Goal: Task Accomplishment & Management: Complete application form

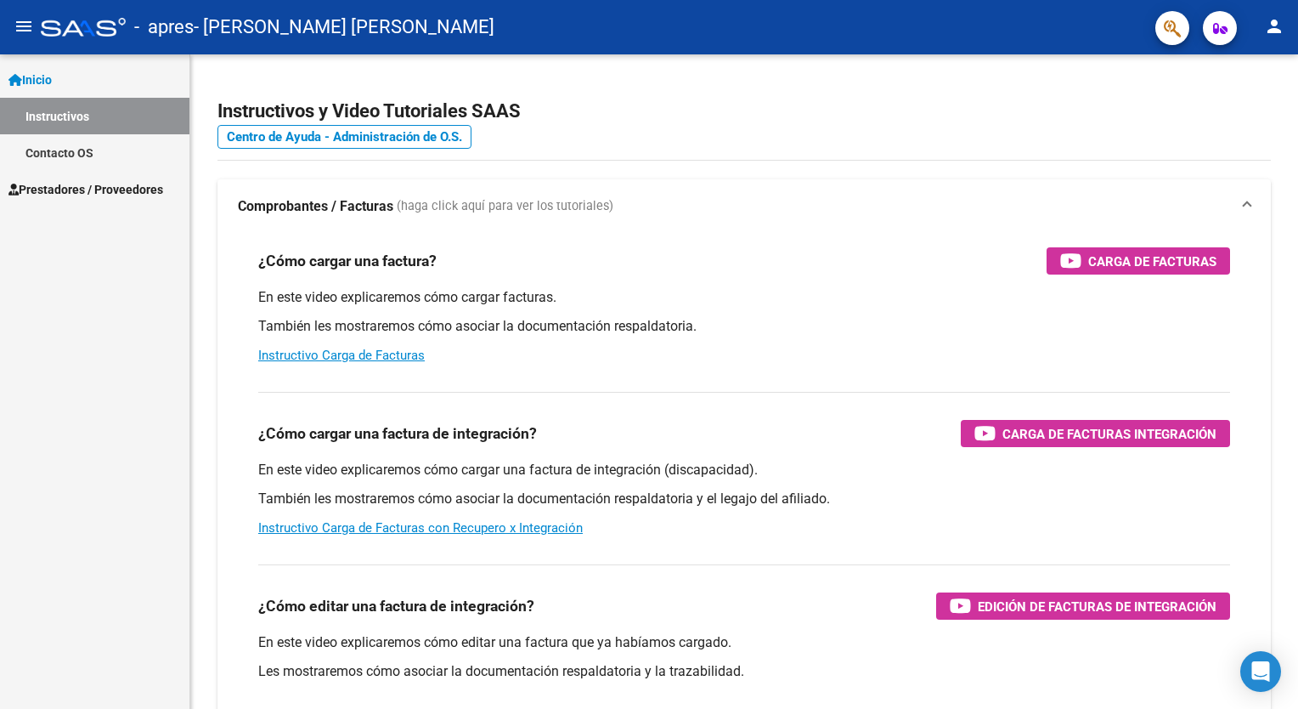
click at [84, 195] on span "Prestadores / Proveedores" at bounding box center [85, 189] width 155 height 19
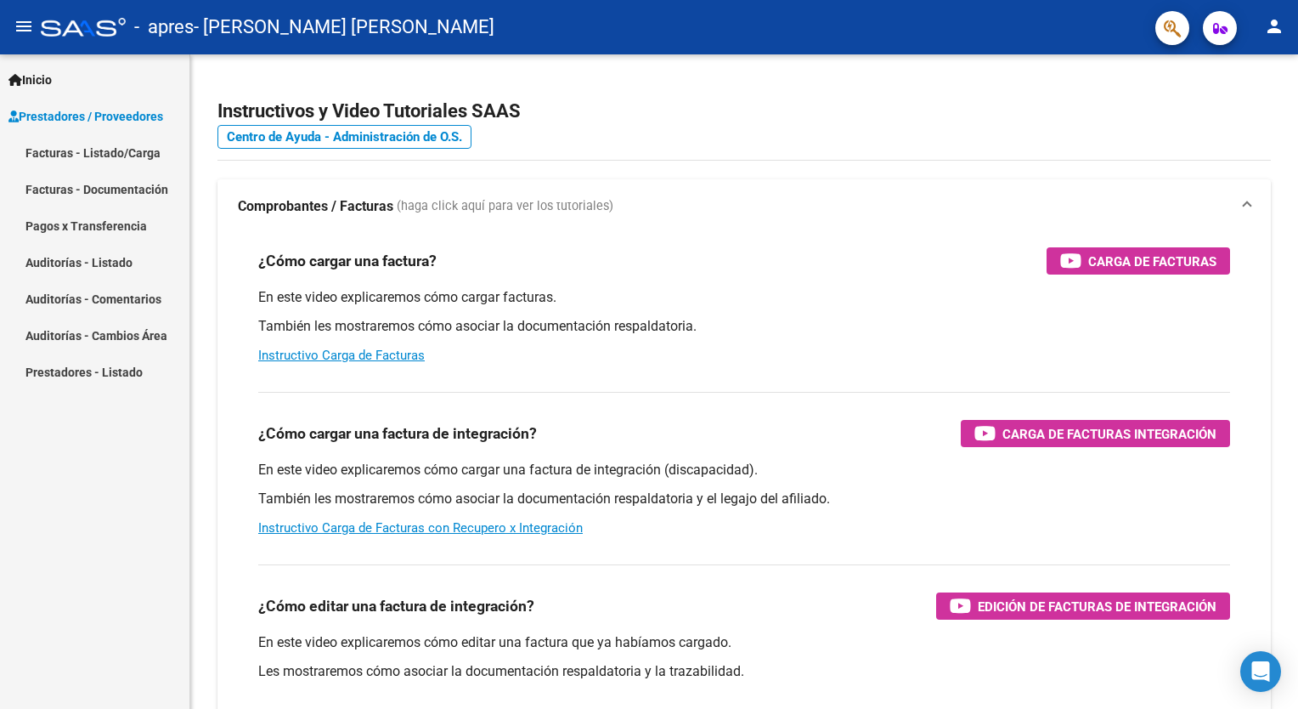
click at [94, 153] on link "Facturas - Listado/Carga" at bounding box center [94, 152] width 189 height 37
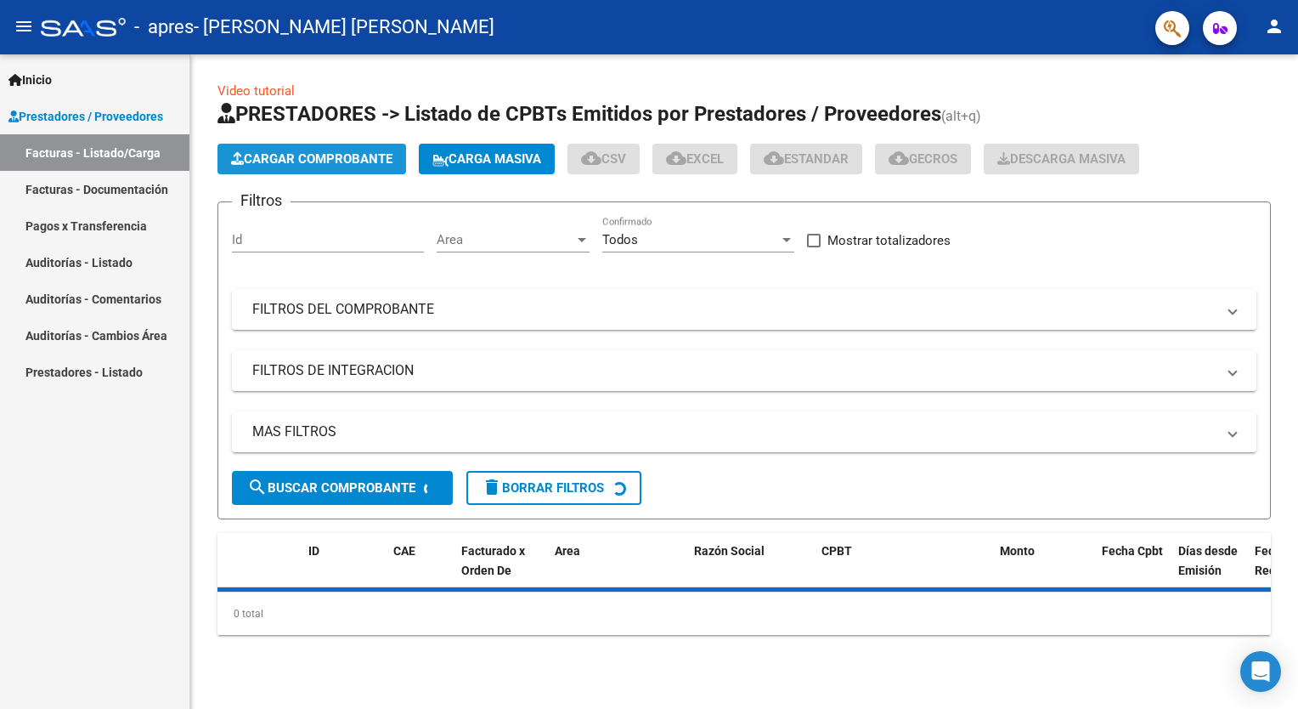
click at [386, 162] on span "Cargar Comprobante" at bounding box center [311, 158] width 161 height 15
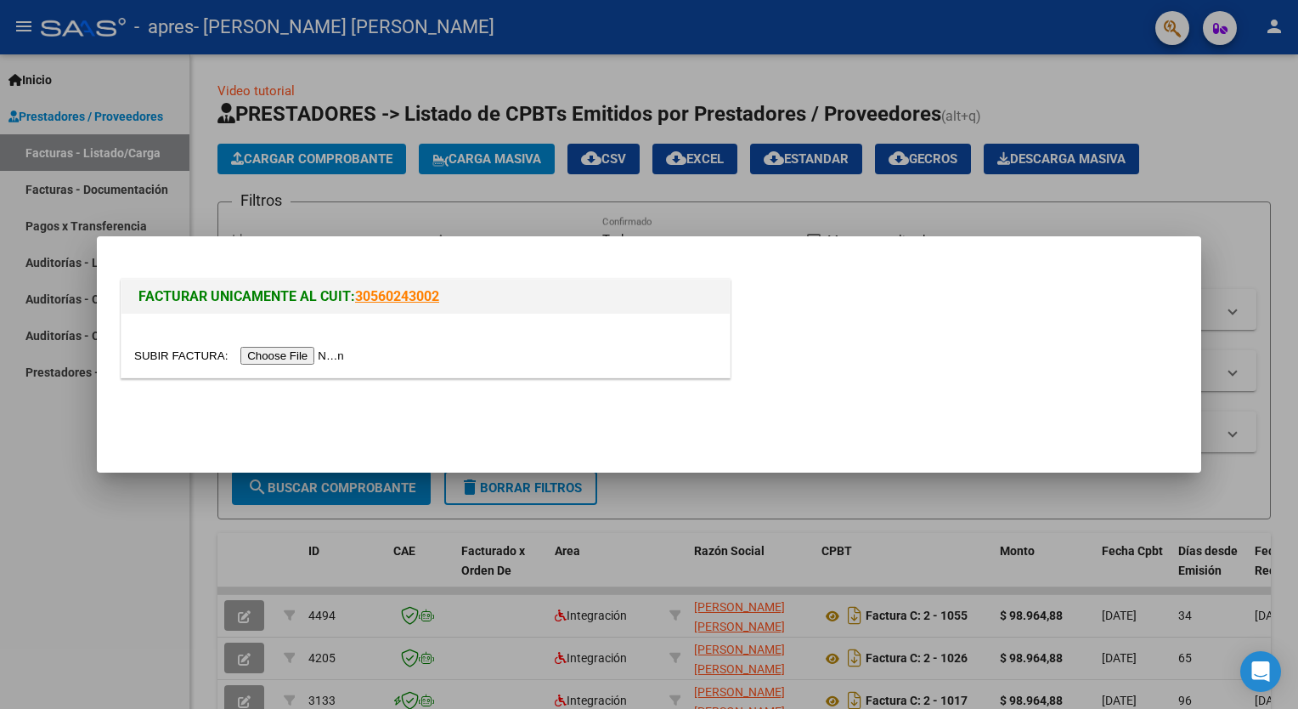
click at [292, 358] on input "file" at bounding box center [241, 356] width 215 height 18
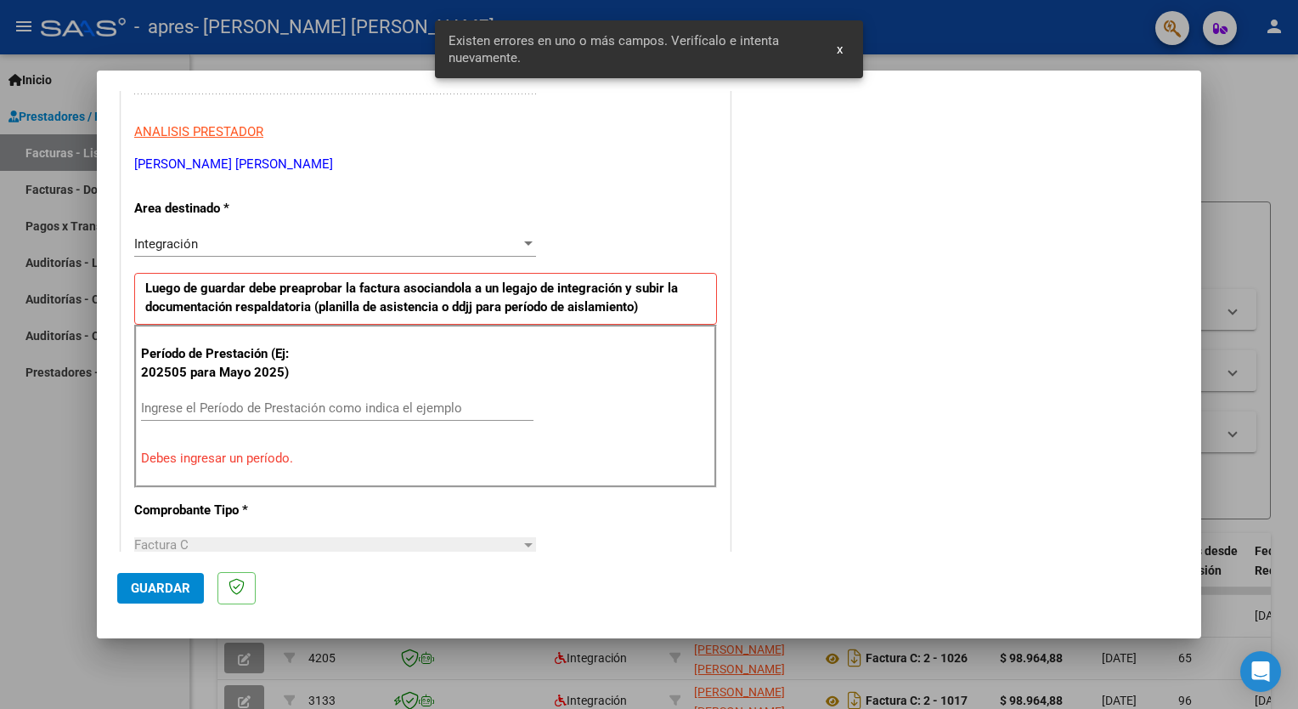
scroll to position [328, 0]
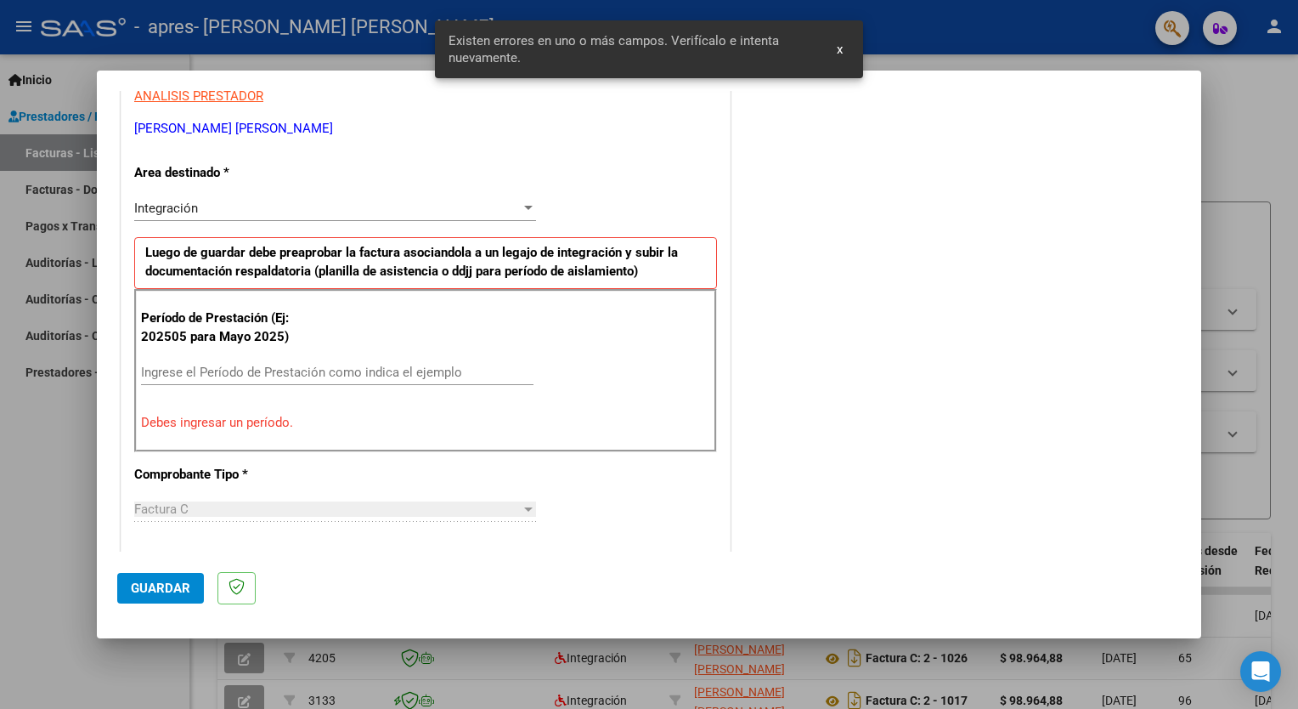
click at [286, 366] on input "Ingrese el Período de Prestación como indica el ejemplo" at bounding box center [337, 371] width 393 height 15
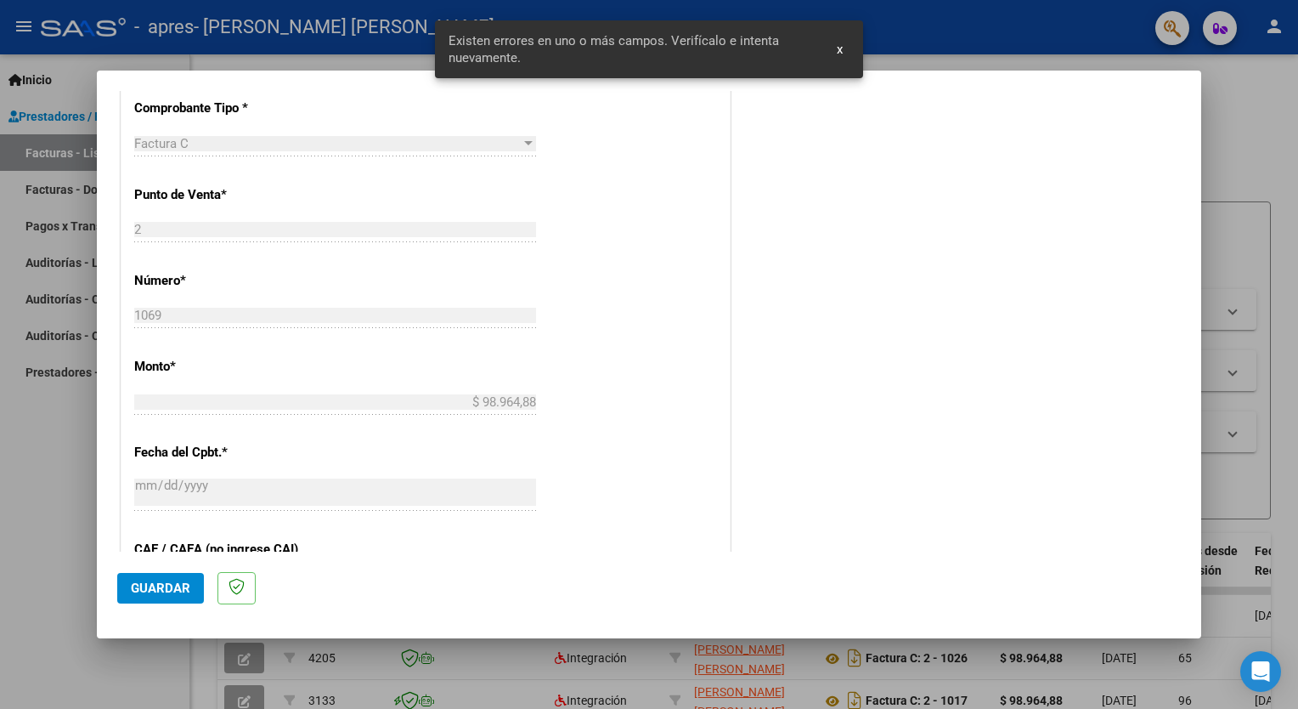
scroll to position [668, 0]
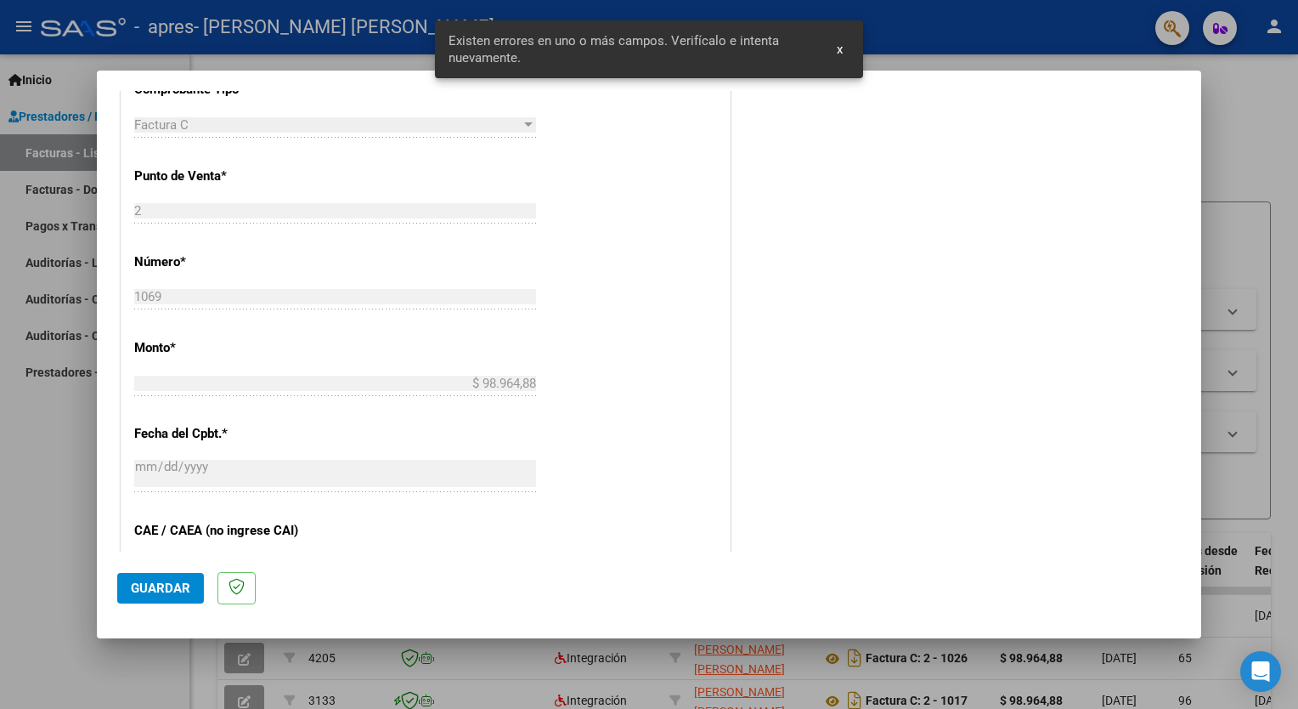
type input "202509"
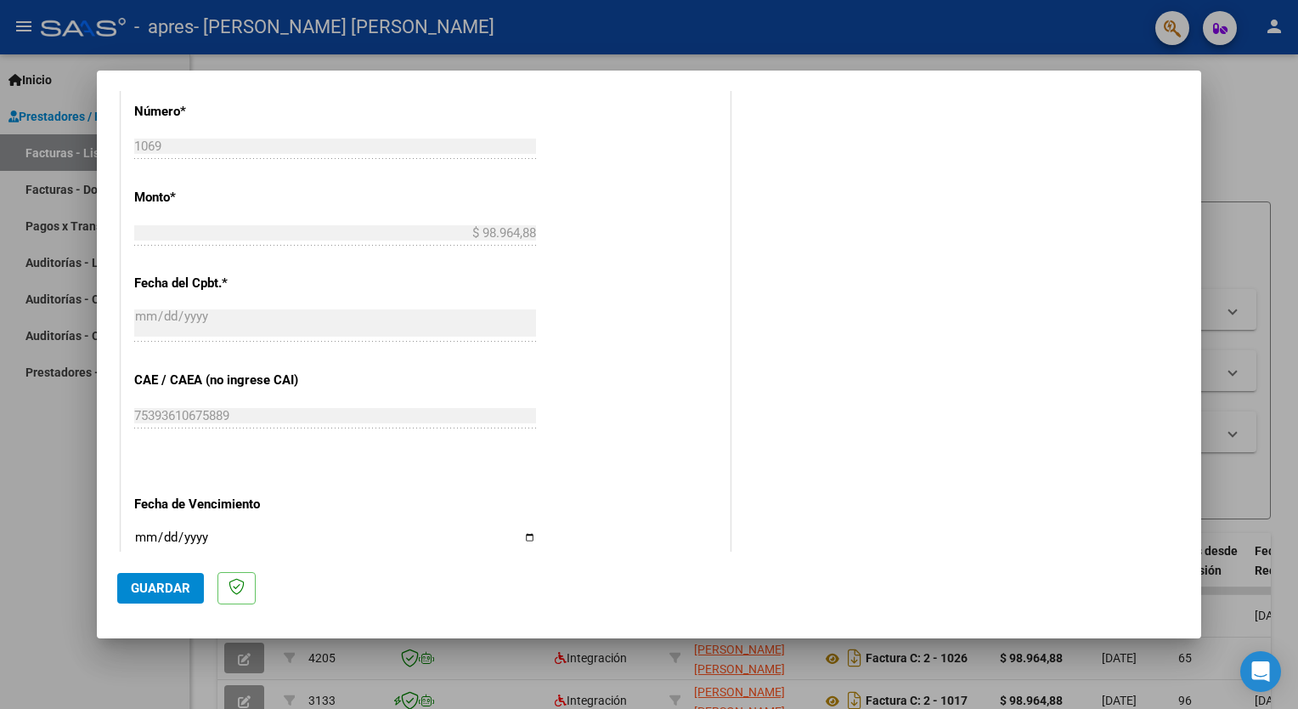
scroll to position [838, 0]
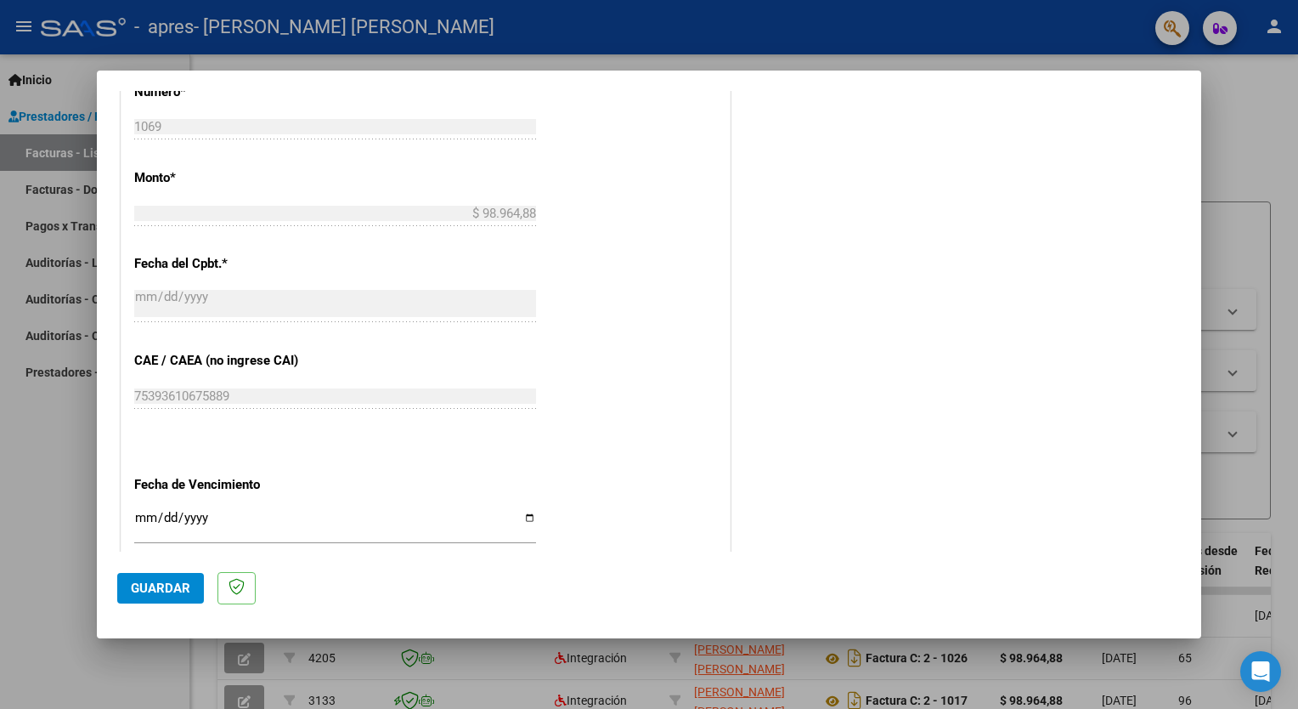
click at [513, 511] on input "Ingresar la fecha" at bounding box center [335, 524] width 402 height 27
click at [523, 514] on input "Ingresar la fecha" at bounding box center [335, 524] width 402 height 27
type input "[DATE]"
click at [177, 584] on span "Guardar" at bounding box center [160, 587] width 59 height 15
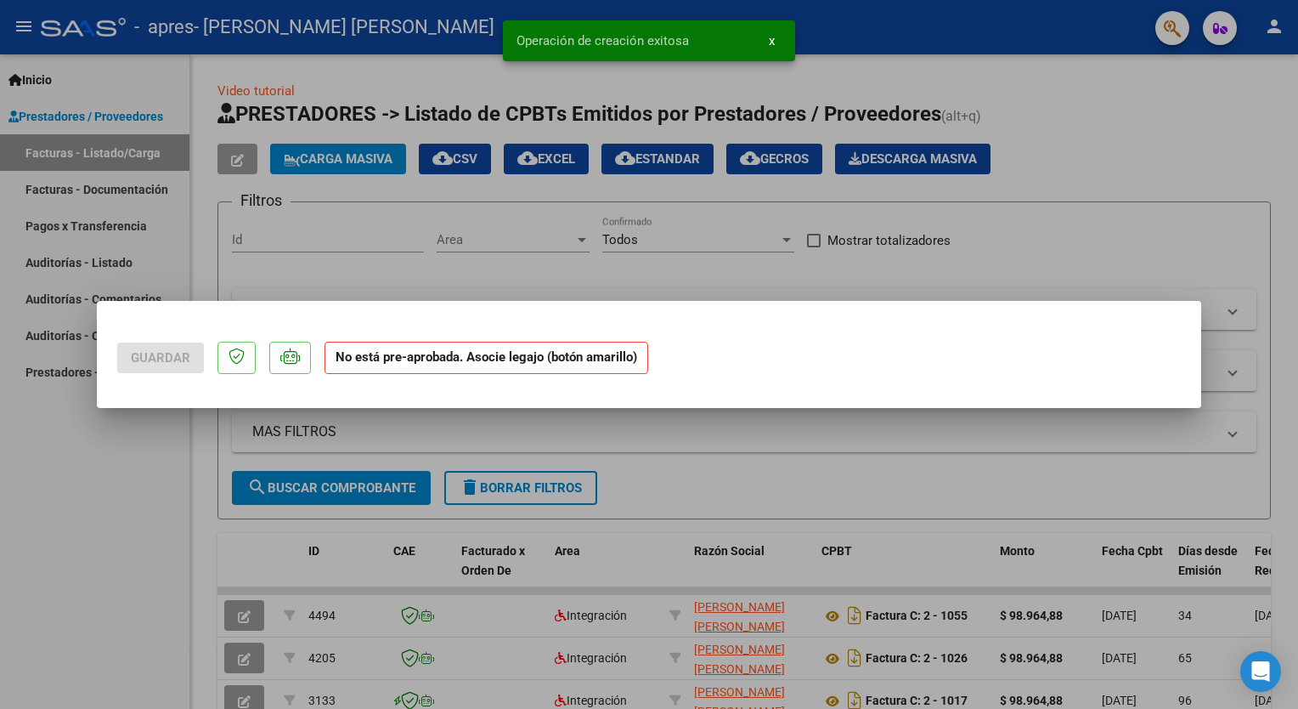
scroll to position [0, 0]
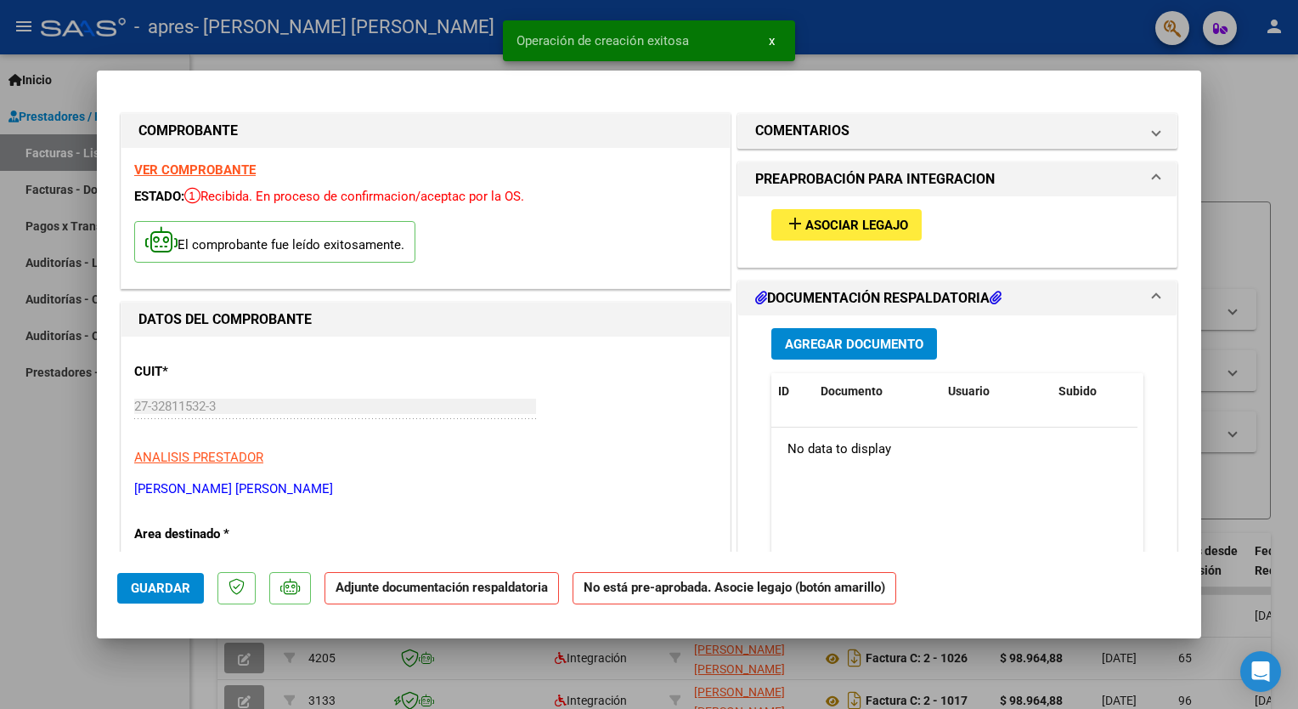
click at [805, 222] on span "Asociar Legajo" at bounding box center [856, 224] width 103 height 15
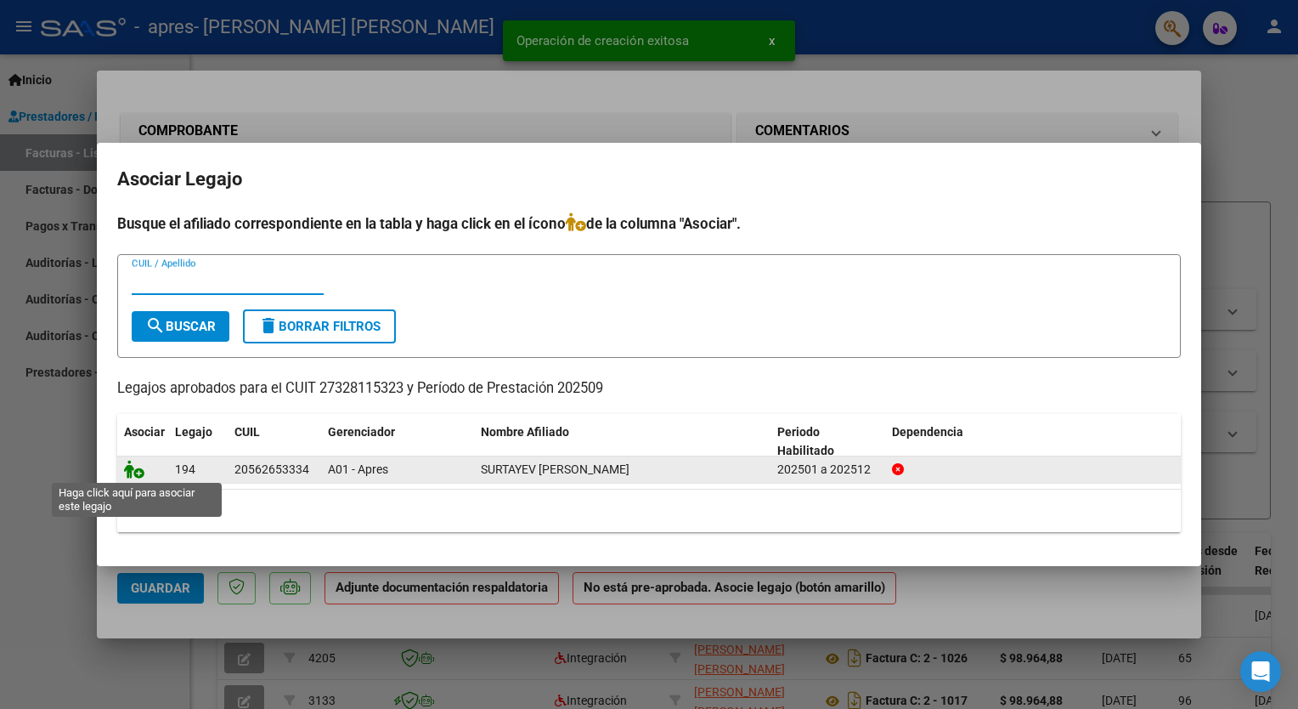
click at [134, 469] on icon at bounding box center [134, 469] width 20 height 19
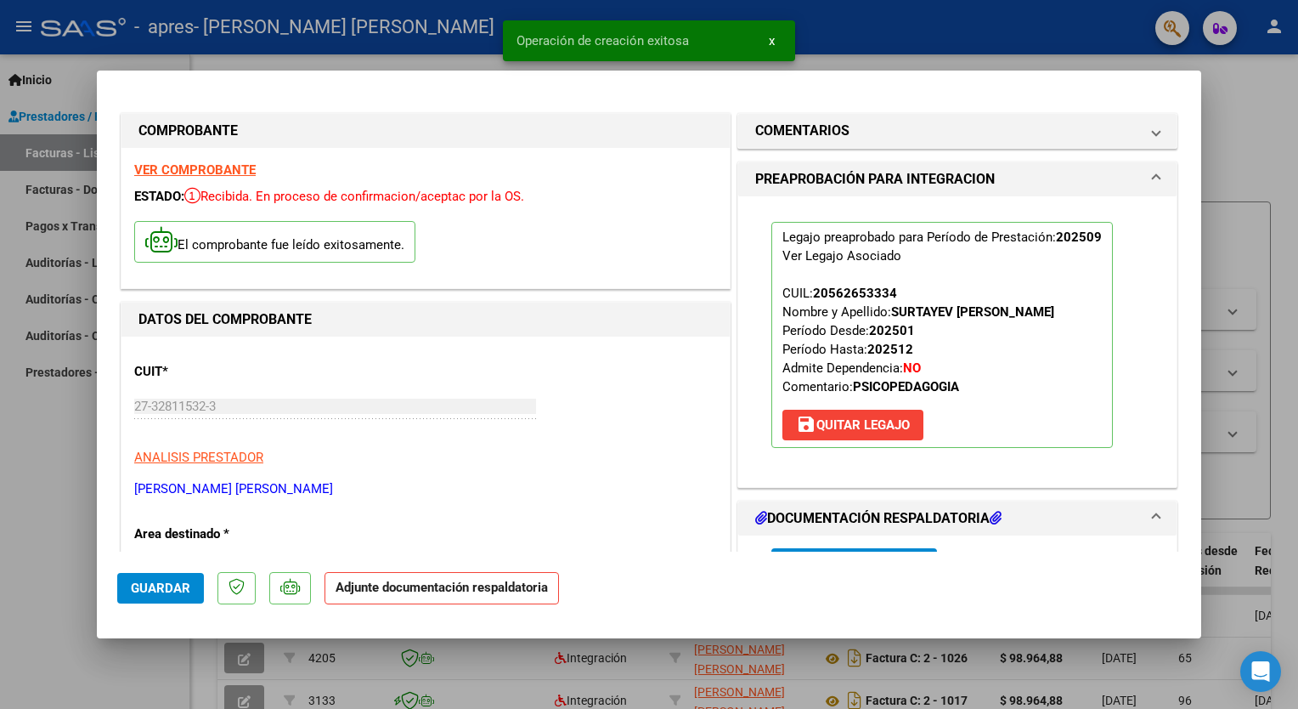
scroll to position [340, 0]
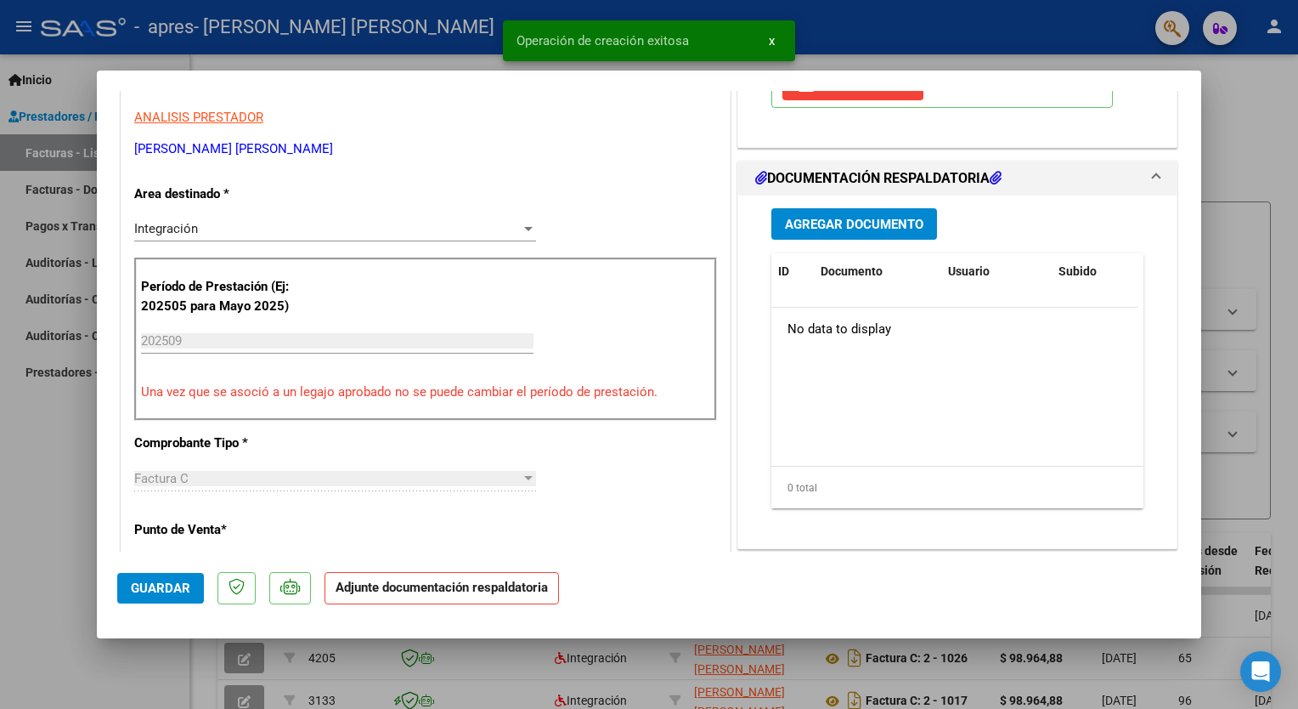
click at [835, 237] on button "Agregar Documento" at bounding box center [854, 223] width 166 height 31
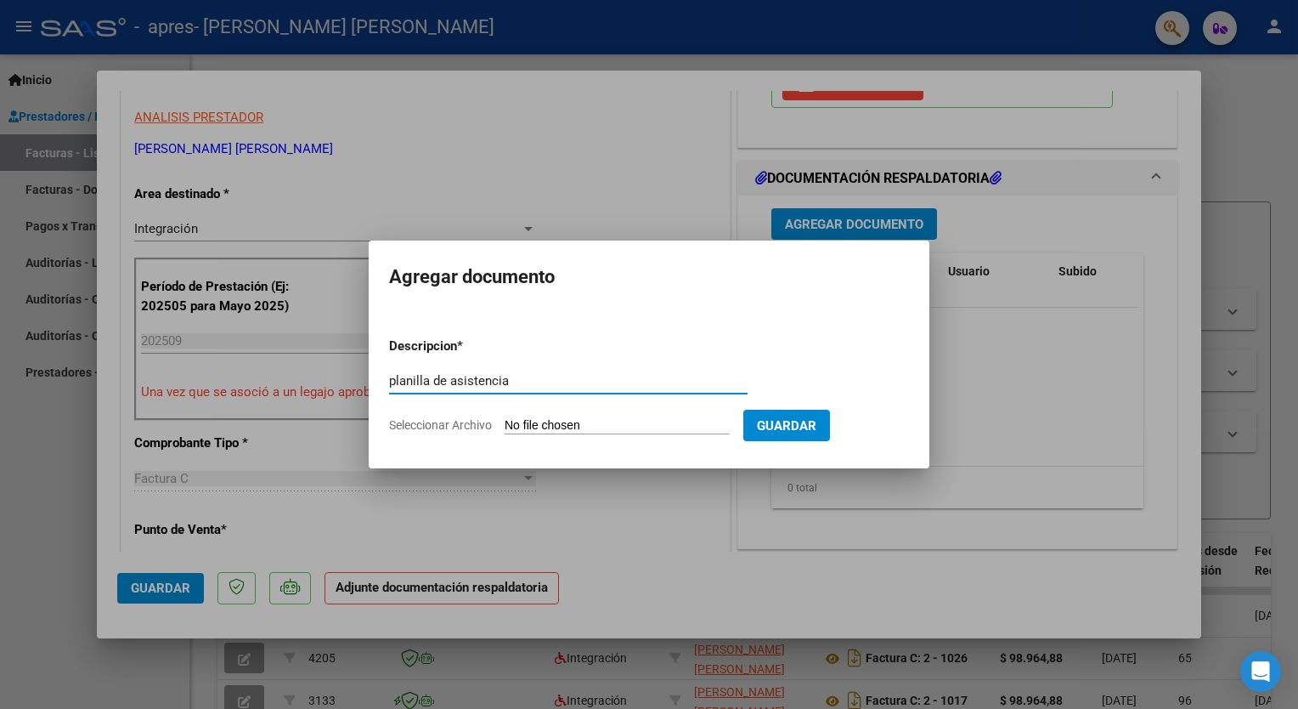
type input "planilla de asistencia"
click at [585, 424] on input "Seleccionar Archivo" at bounding box center [617, 426] width 225 height 16
type input "C:\fakepath\axel.pdf"
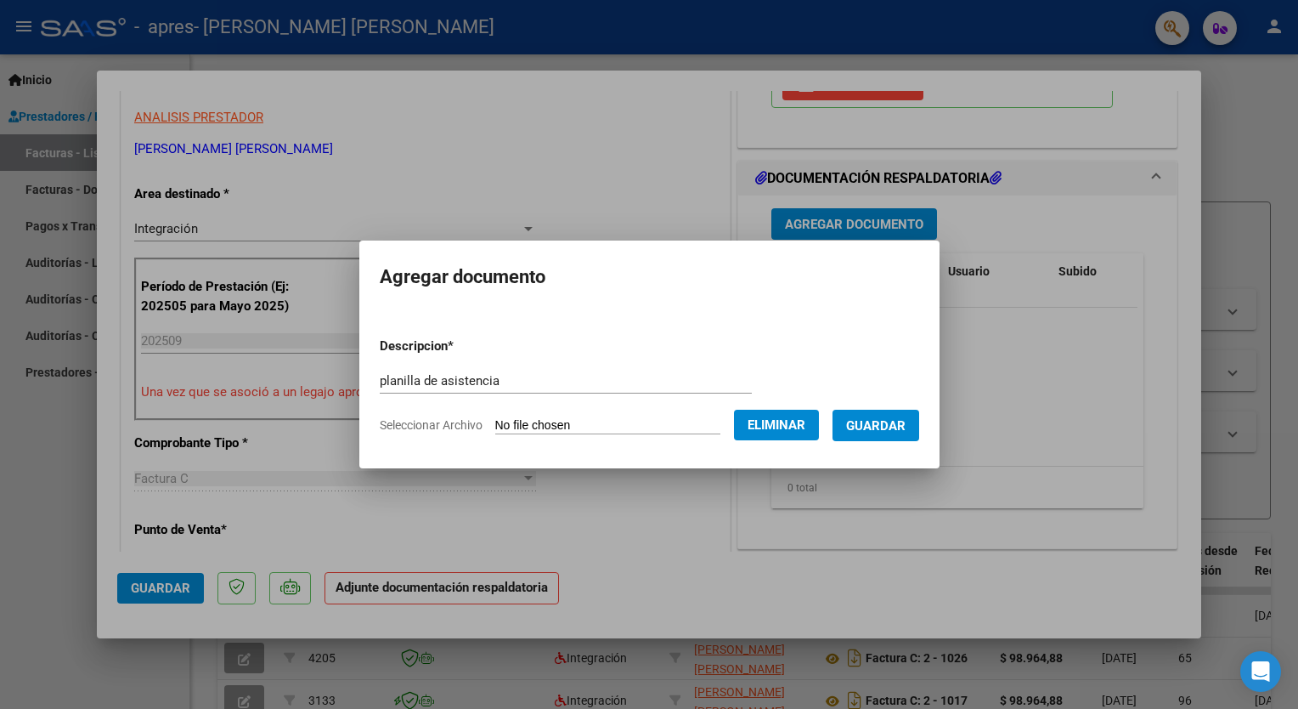
click at [884, 432] on span "Guardar" at bounding box center [875, 425] width 59 height 15
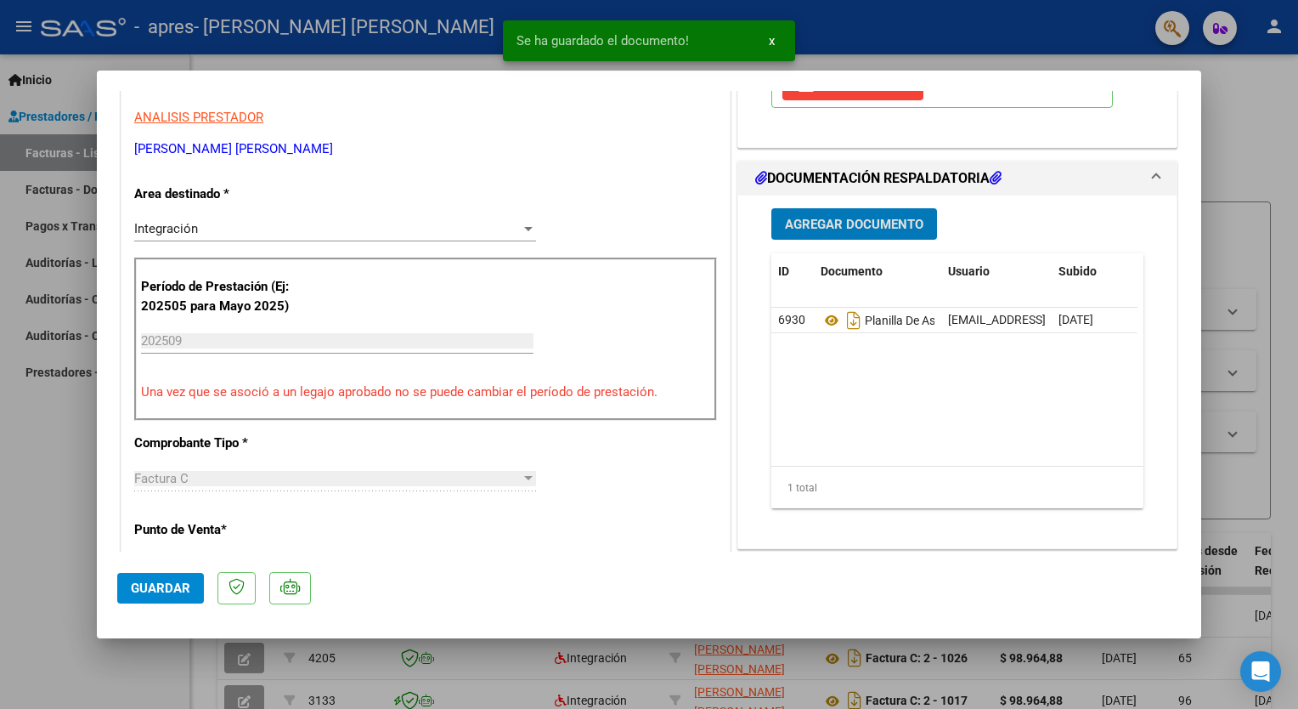
click at [155, 586] on span "Guardar" at bounding box center [160, 587] width 59 height 15
